Goal: Check status: Check status

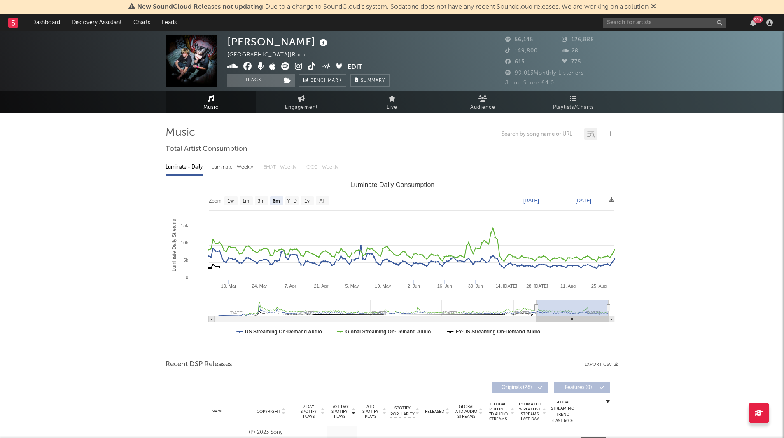
select select "6m"
click at [653, 8] on span "New SoundCloud Releases not updating : Due to a change to SoundCloud's system, …" at bounding box center [393, 7] width 528 height 10
click at [656, 7] on icon at bounding box center [653, 6] width 5 height 7
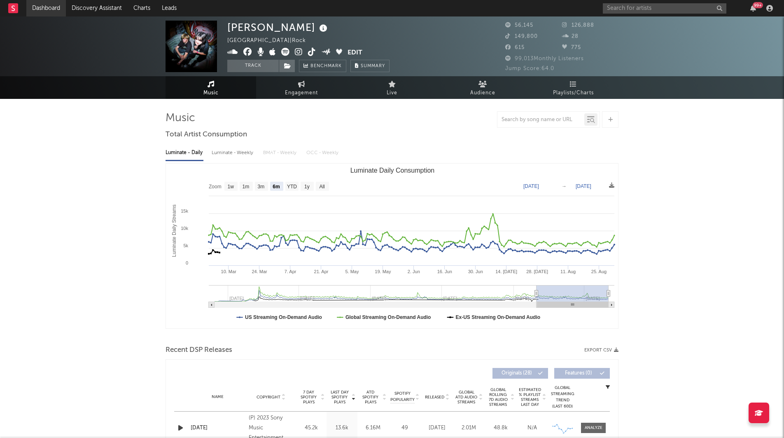
click at [64, 12] on link "Dashboard" at bounding box center [46, 8] width 40 height 16
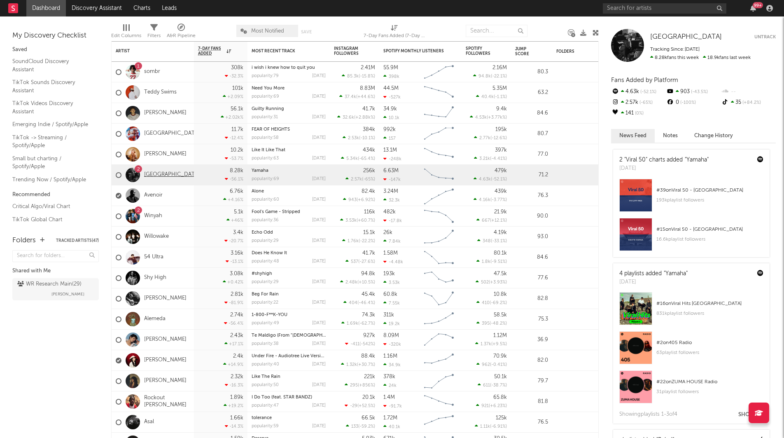
click at [151, 174] on link "[GEOGRAPHIC_DATA]" at bounding box center [172, 174] width 56 height 7
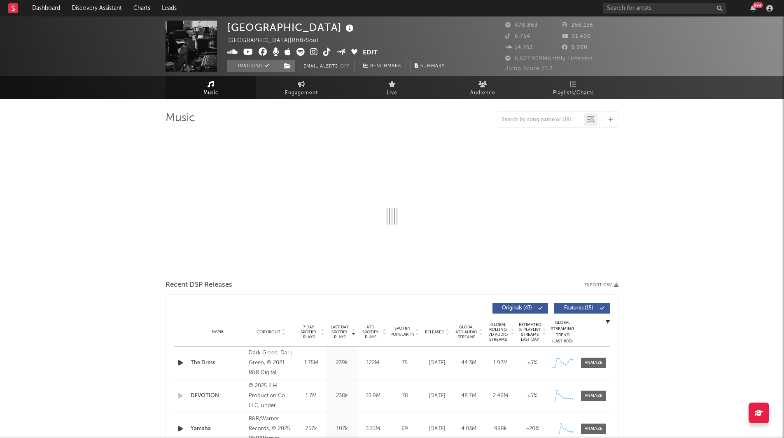
select select "6m"
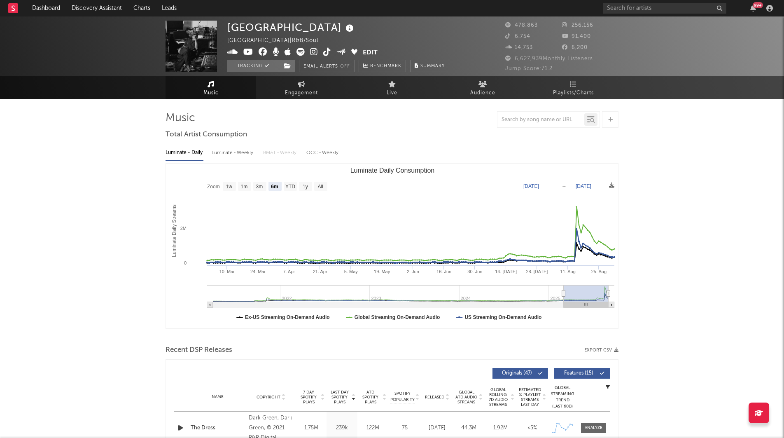
select select "6m"
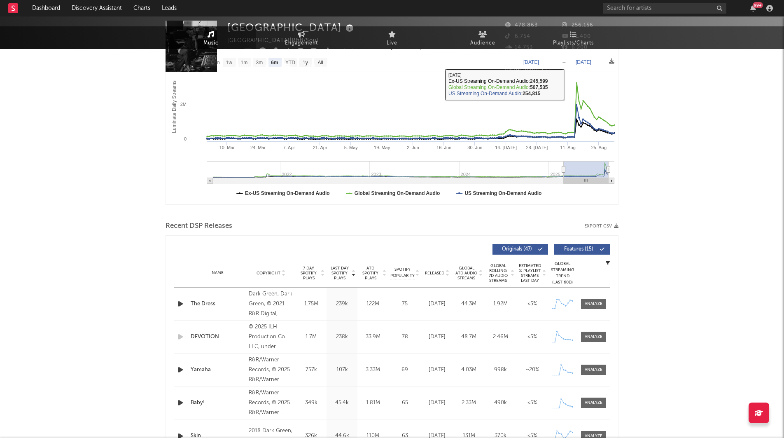
scroll to position [216, 0]
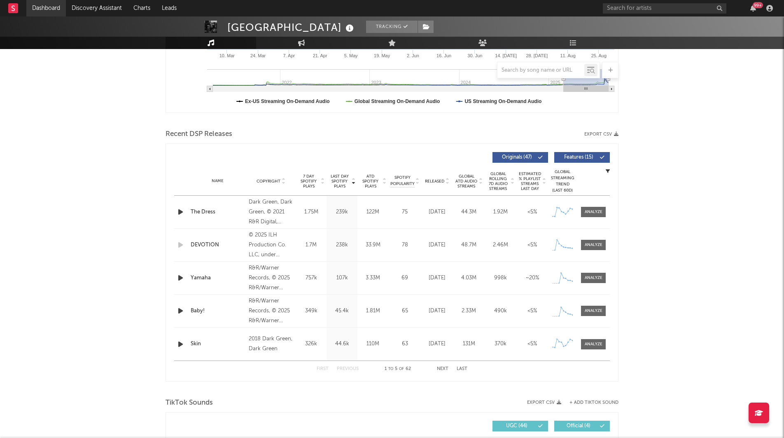
click at [46, 10] on link "Dashboard" at bounding box center [46, 8] width 40 height 16
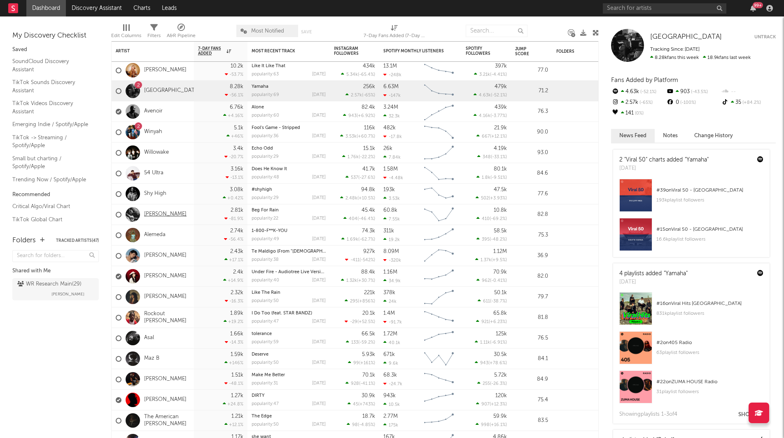
click at [169, 213] on link "[PERSON_NAME]" at bounding box center [165, 214] width 42 height 7
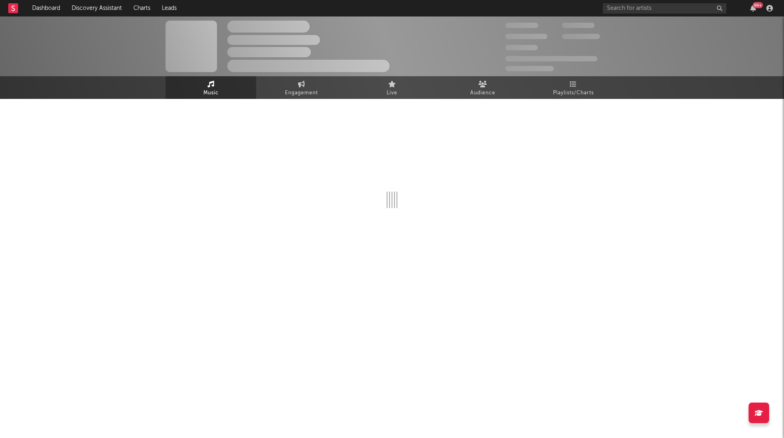
select select "6m"
